Goal: Information Seeking & Learning: Learn about a topic

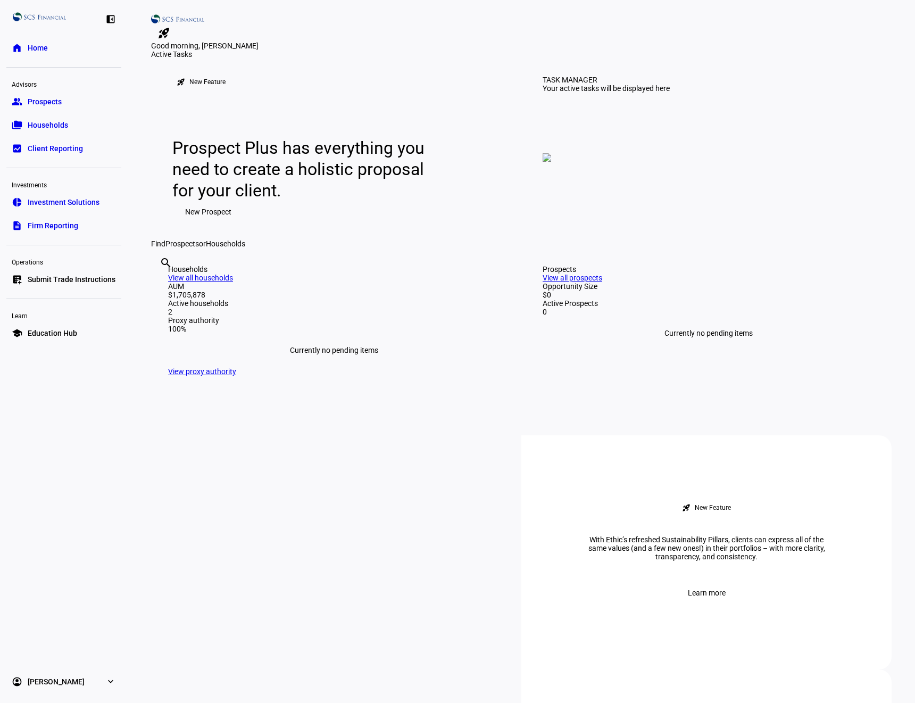
click at [233, 282] on link "View all households" at bounding box center [200, 277] width 65 height 9
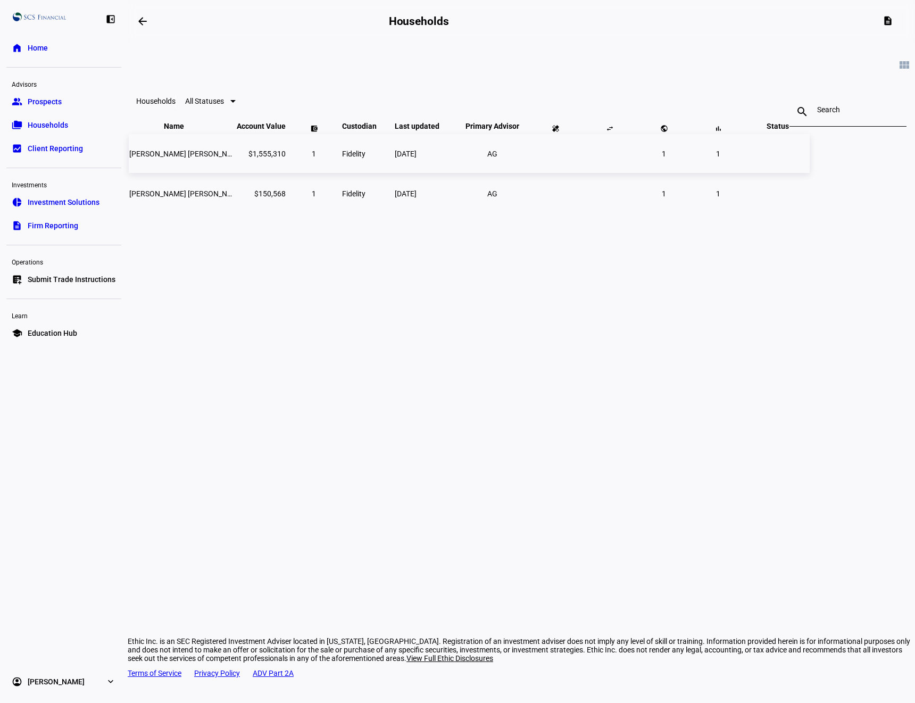
click at [245, 158] on span "[PERSON_NAME] [PERSON_NAME]" at bounding box center [186, 153] width 115 height 9
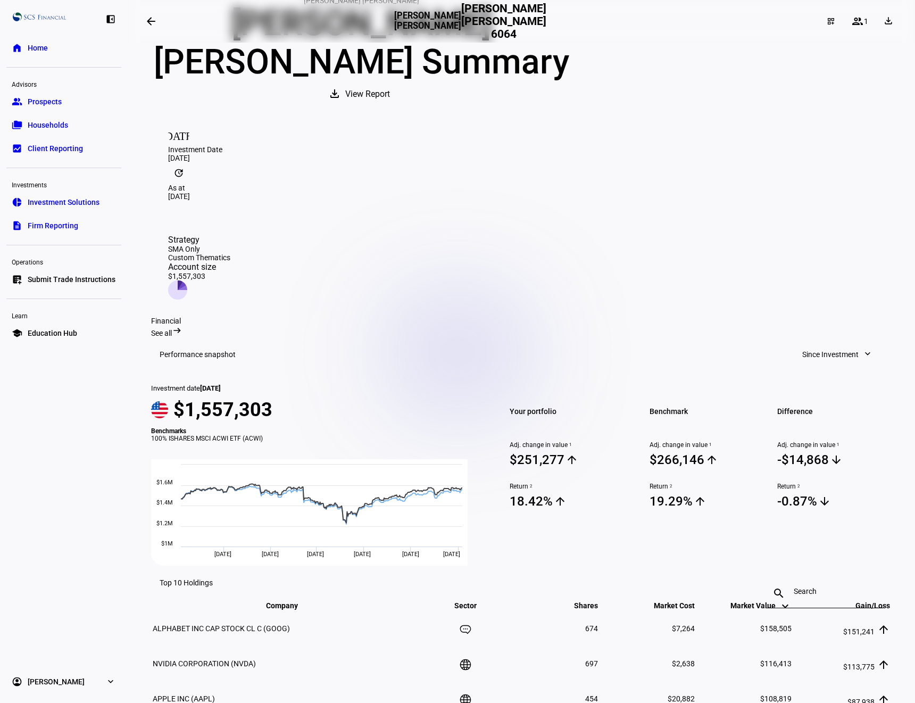
scroll to position [123, 0]
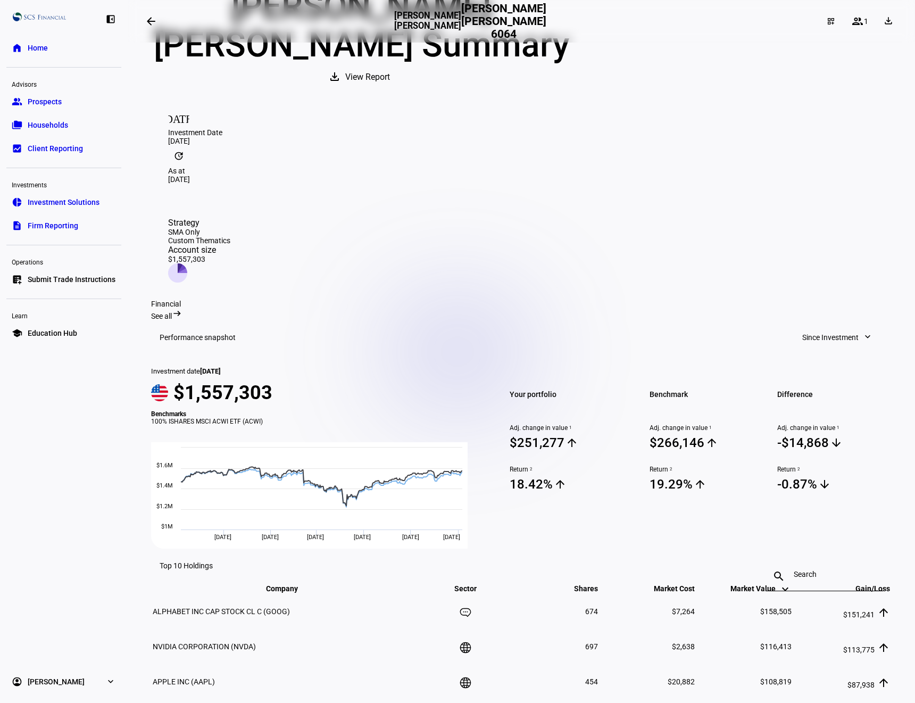
click at [172, 312] on span "See all" at bounding box center [161, 316] width 21 height 9
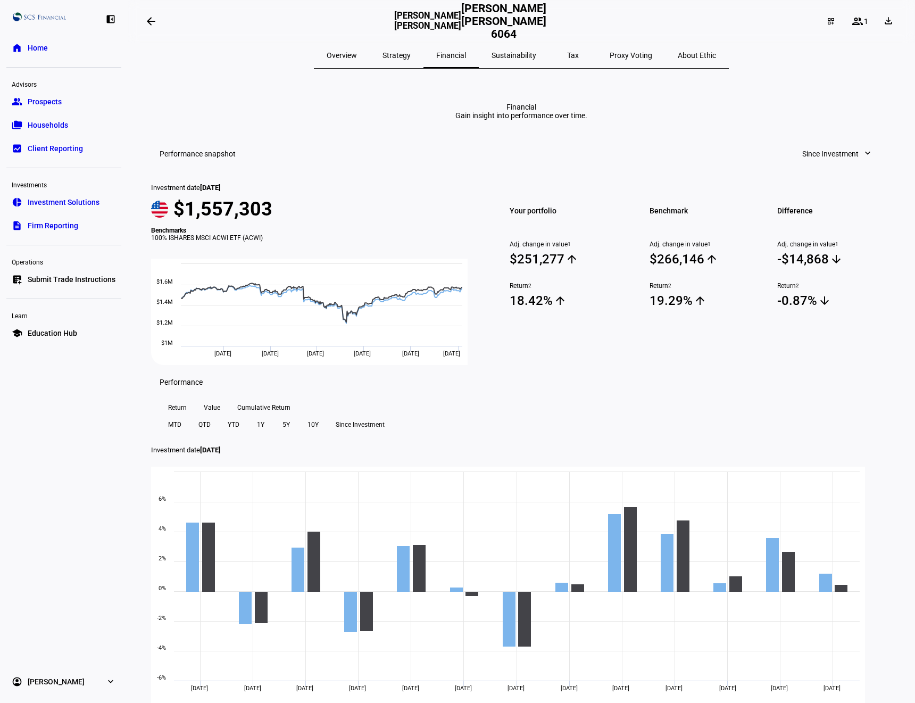
click at [857, 164] on span at bounding box center [836, 153] width 91 height 21
click at [538, 81] on div at bounding box center [457, 351] width 915 height 703
click at [411, 59] on span "Strategy" at bounding box center [396, 55] width 28 height 7
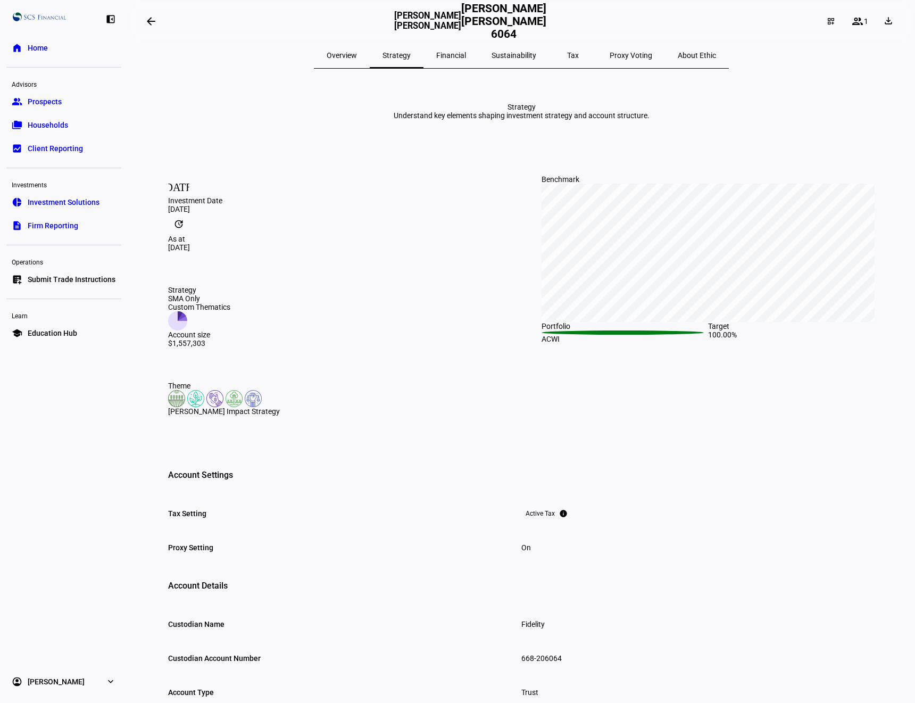
click at [357, 57] on span "Overview" at bounding box center [342, 55] width 30 height 7
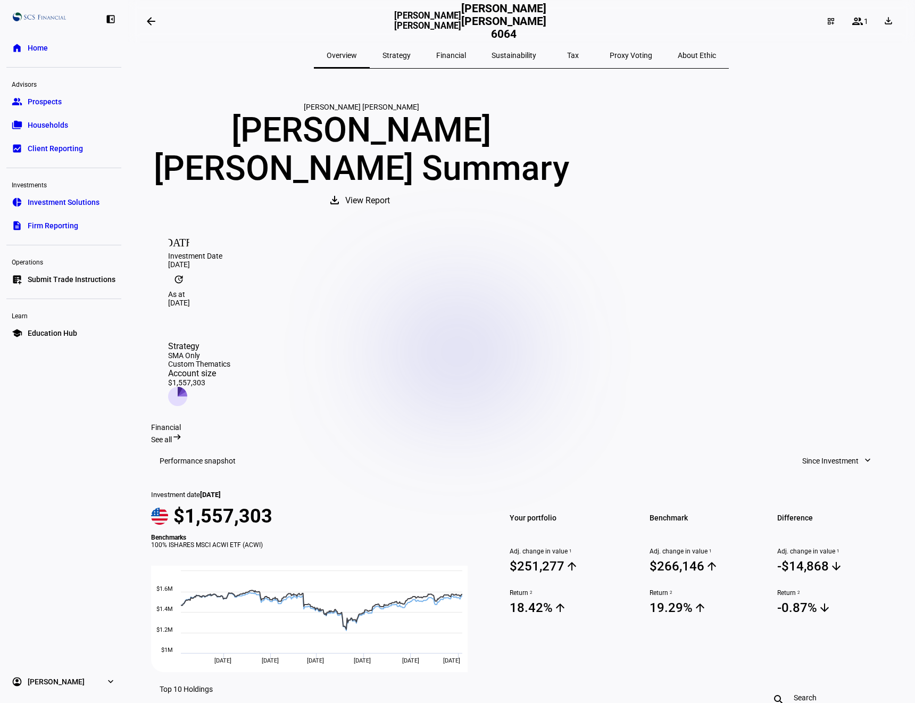
click at [411, 53] on span "Strategy" at bounding box center [396, 55] width 28 height 7
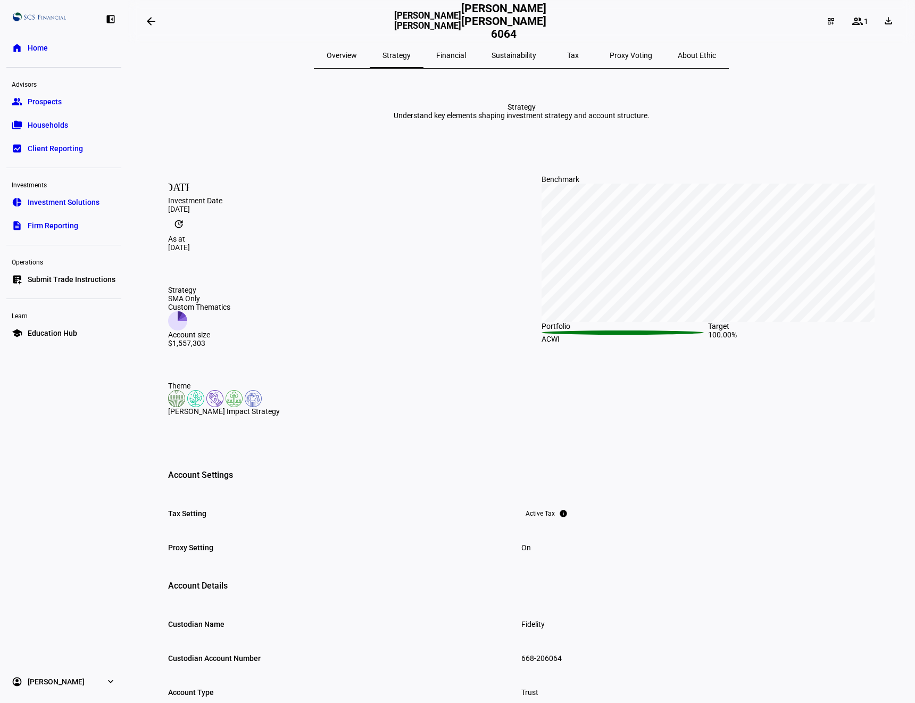
click at [106, 683] on eth-mat-symbol "expand_more" at bounding box center [110, 681] width 11 height 11
click at [678, 54] on span "About Ethic" at bounding box center [697, 55] width 38 height 7
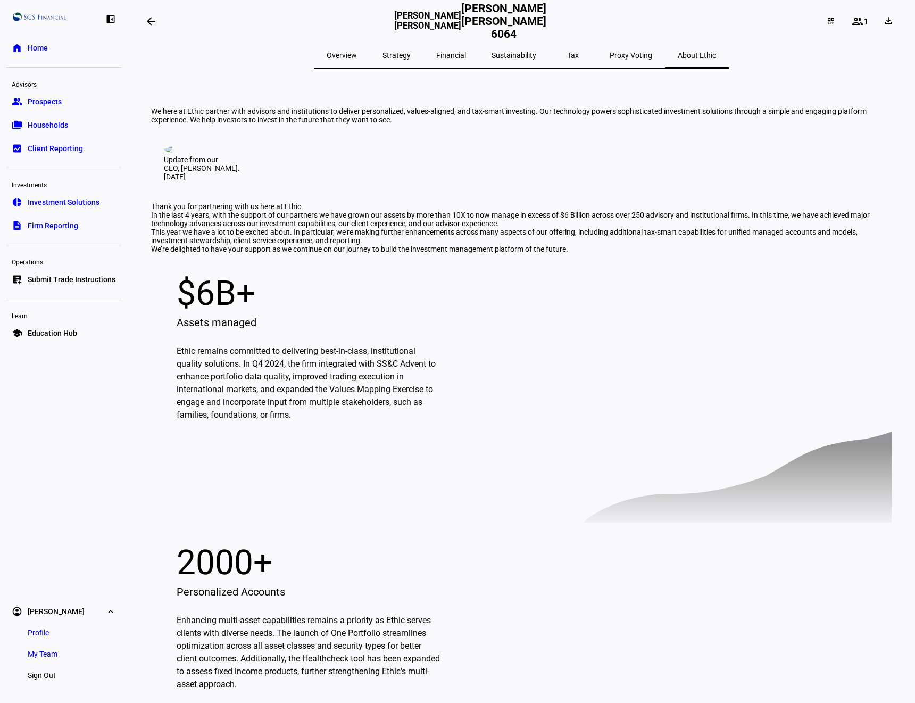
click at [610, 52] on span "Proxy Voting" at bounding box center [631, 55] width 43 height 7
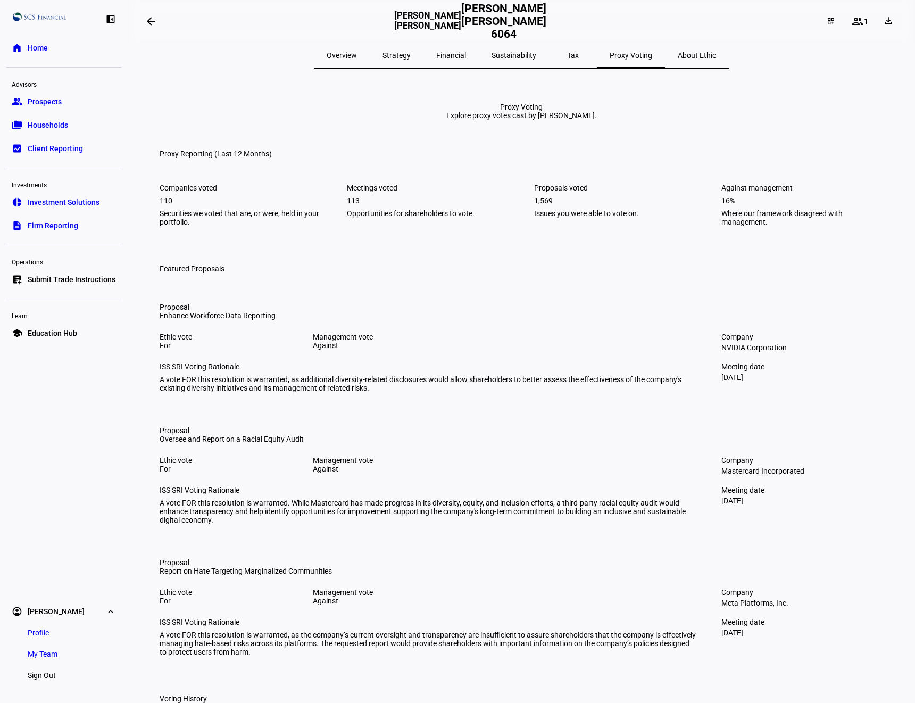
click at [567, 61] on span "Tax" at bounding box center [573, 56] width 12 height 26
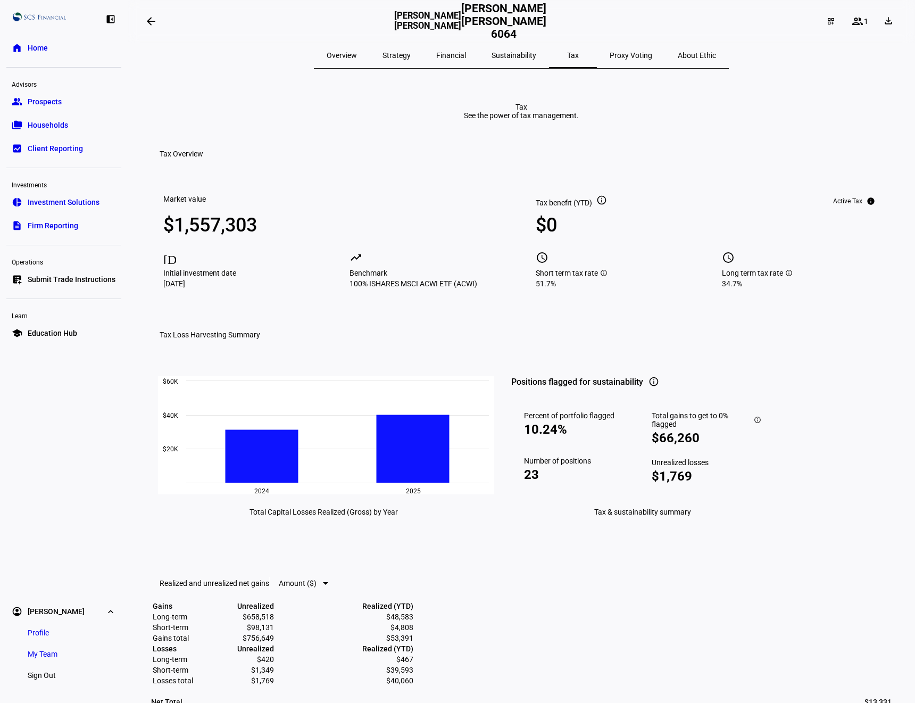
click at [610, 61] on span "Proxy Voting" at bounding box center [631, 56] width 43 height 26
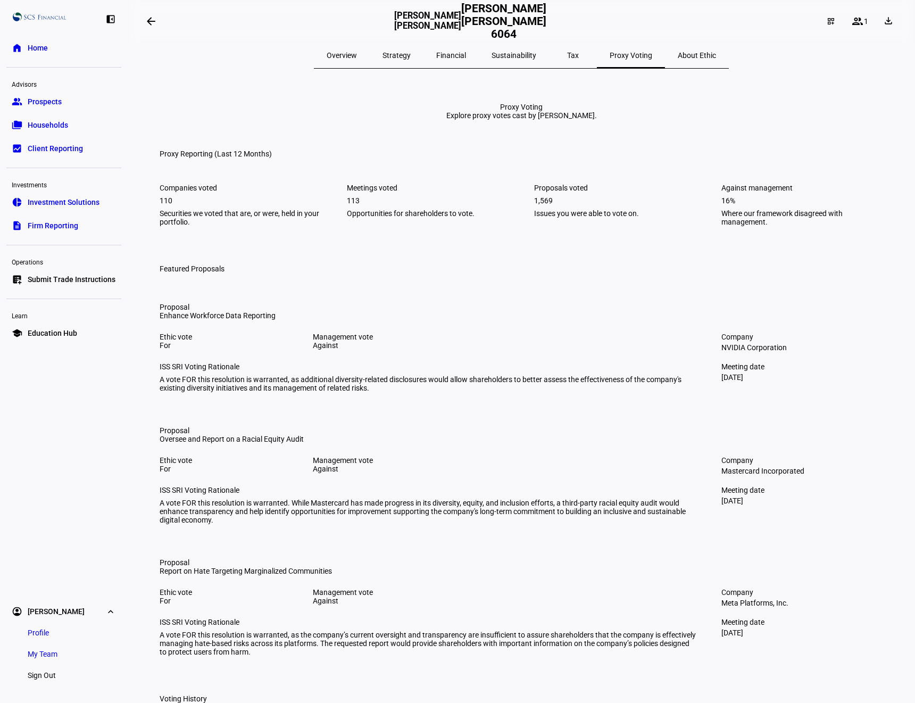
click at [357, 53] on span "Overview" at bounding box center [342, 55] width 30 height 7
